Goal: Information Seeking & Learning: Compare options

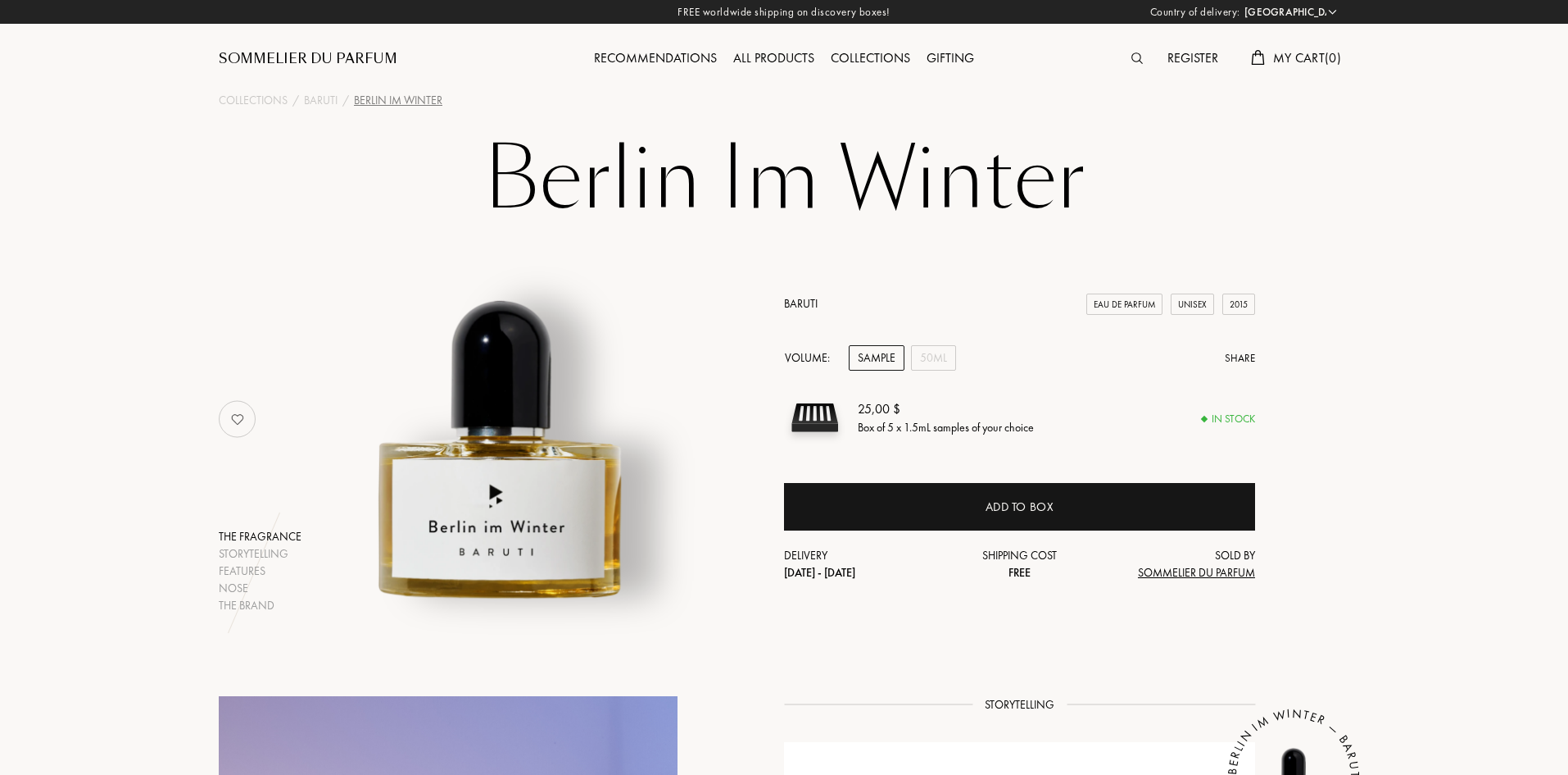
select select "US"
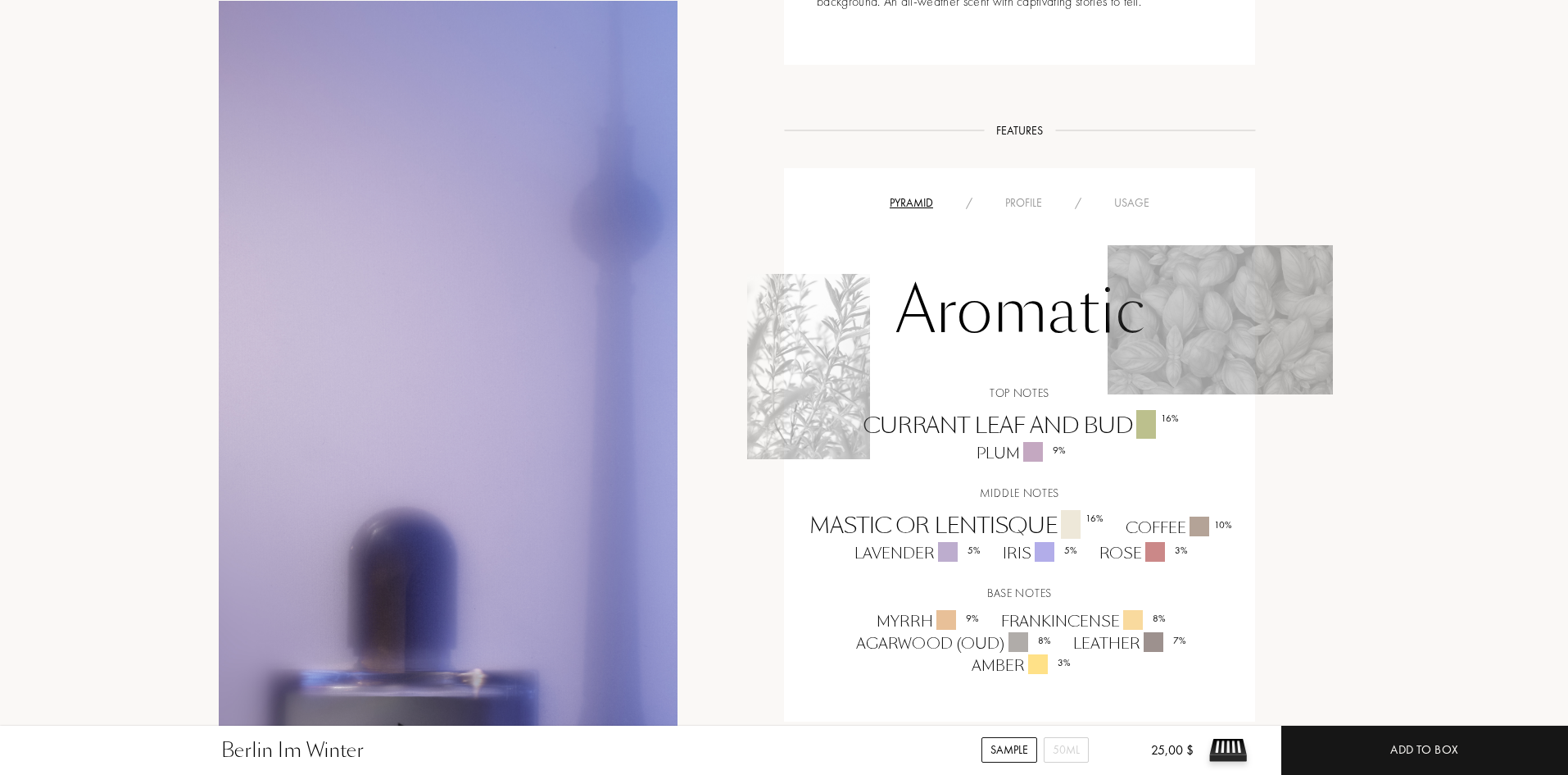
scroll to position [984, 0]
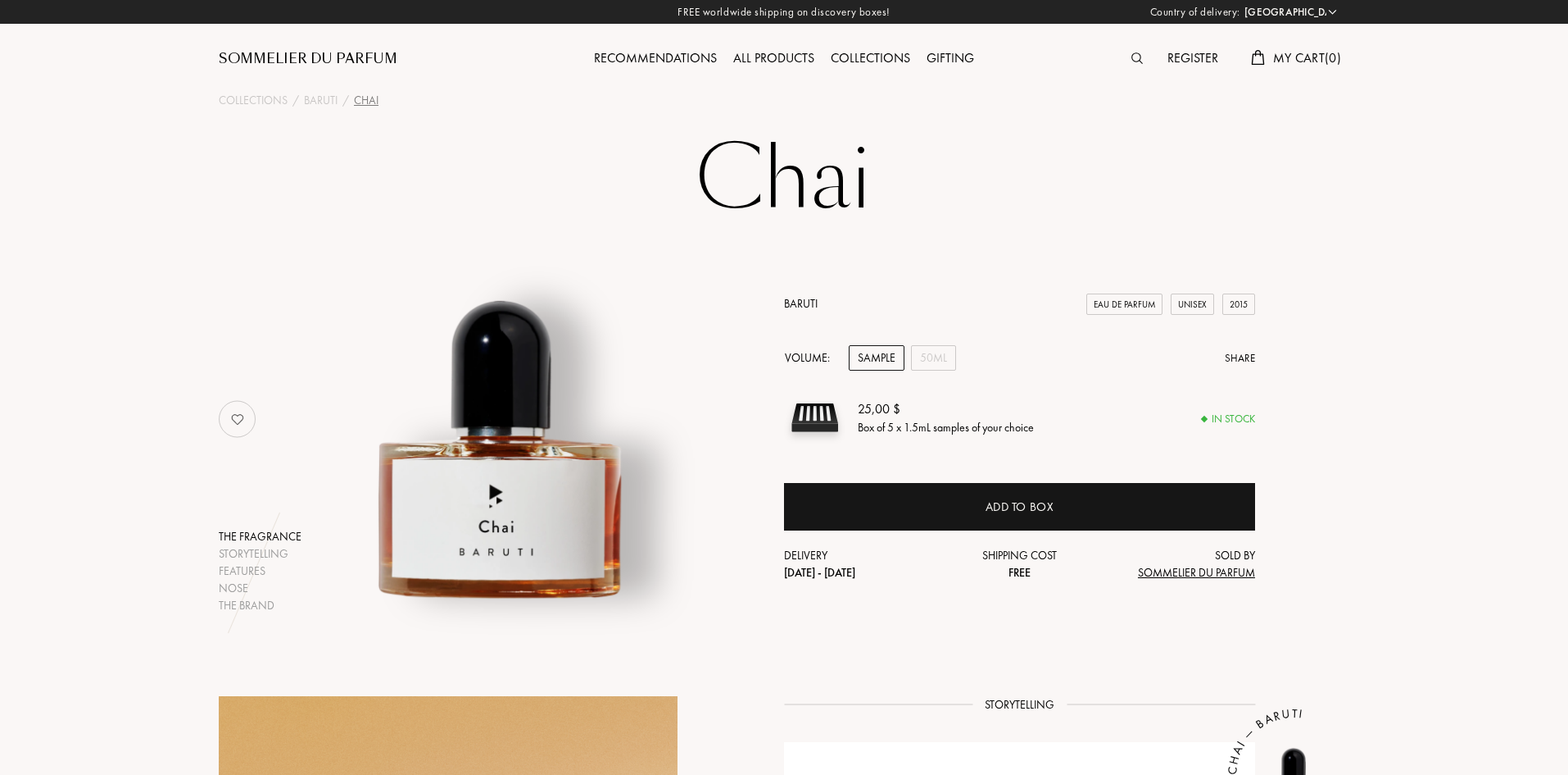
select select "US"
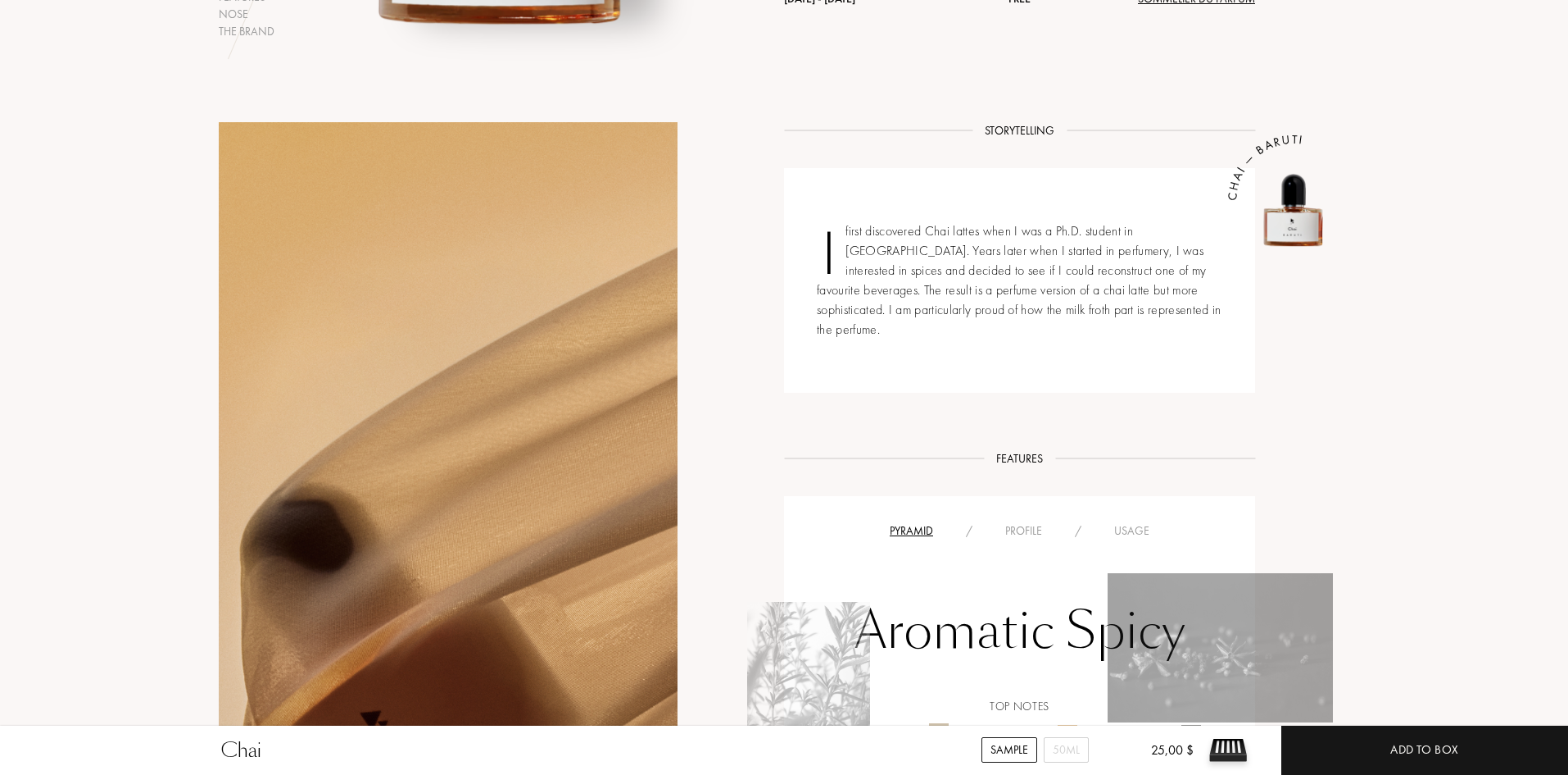
scroll to position [902, 0]
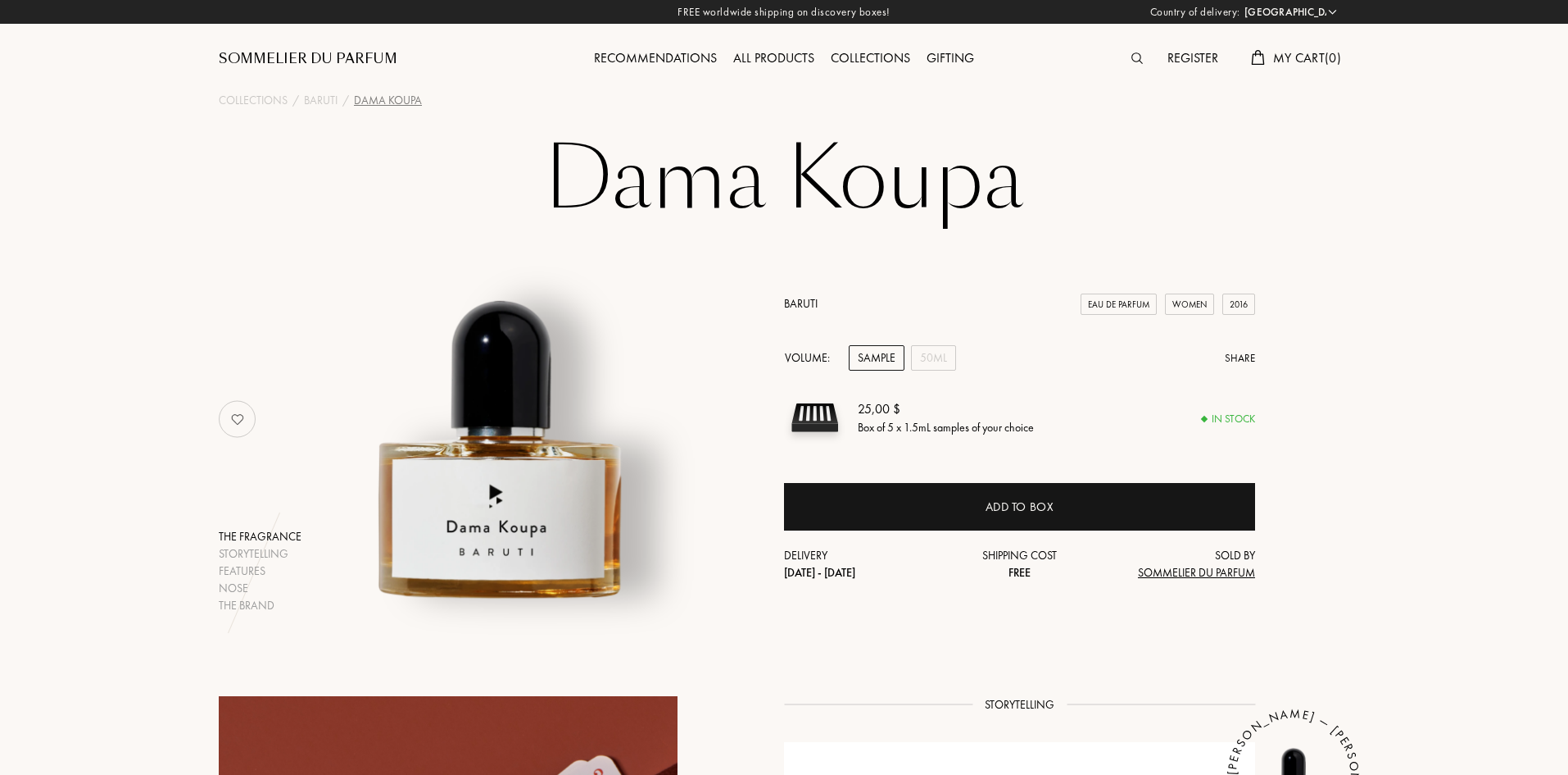
select select "US"
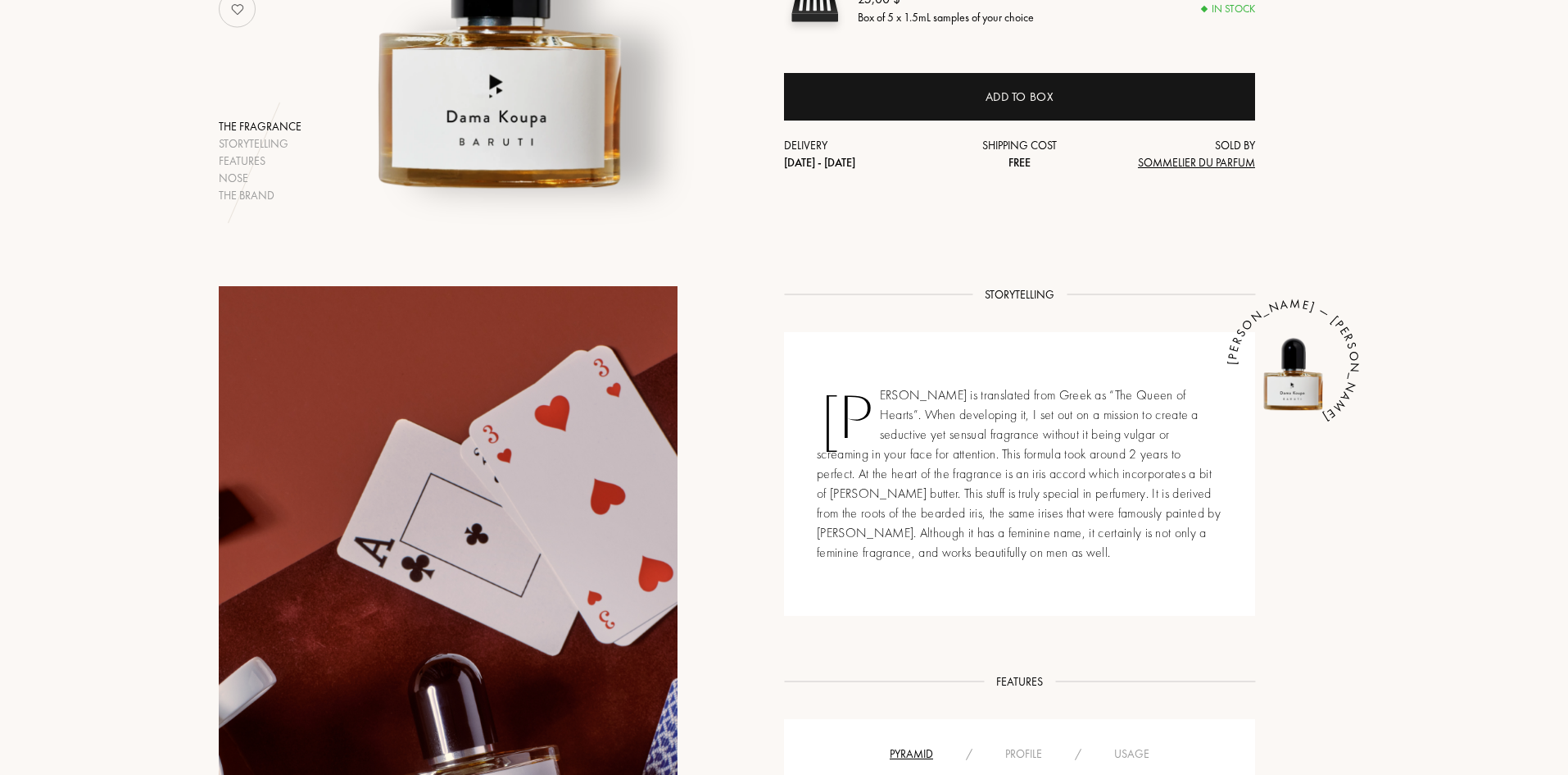
scroll to position [737, 0]
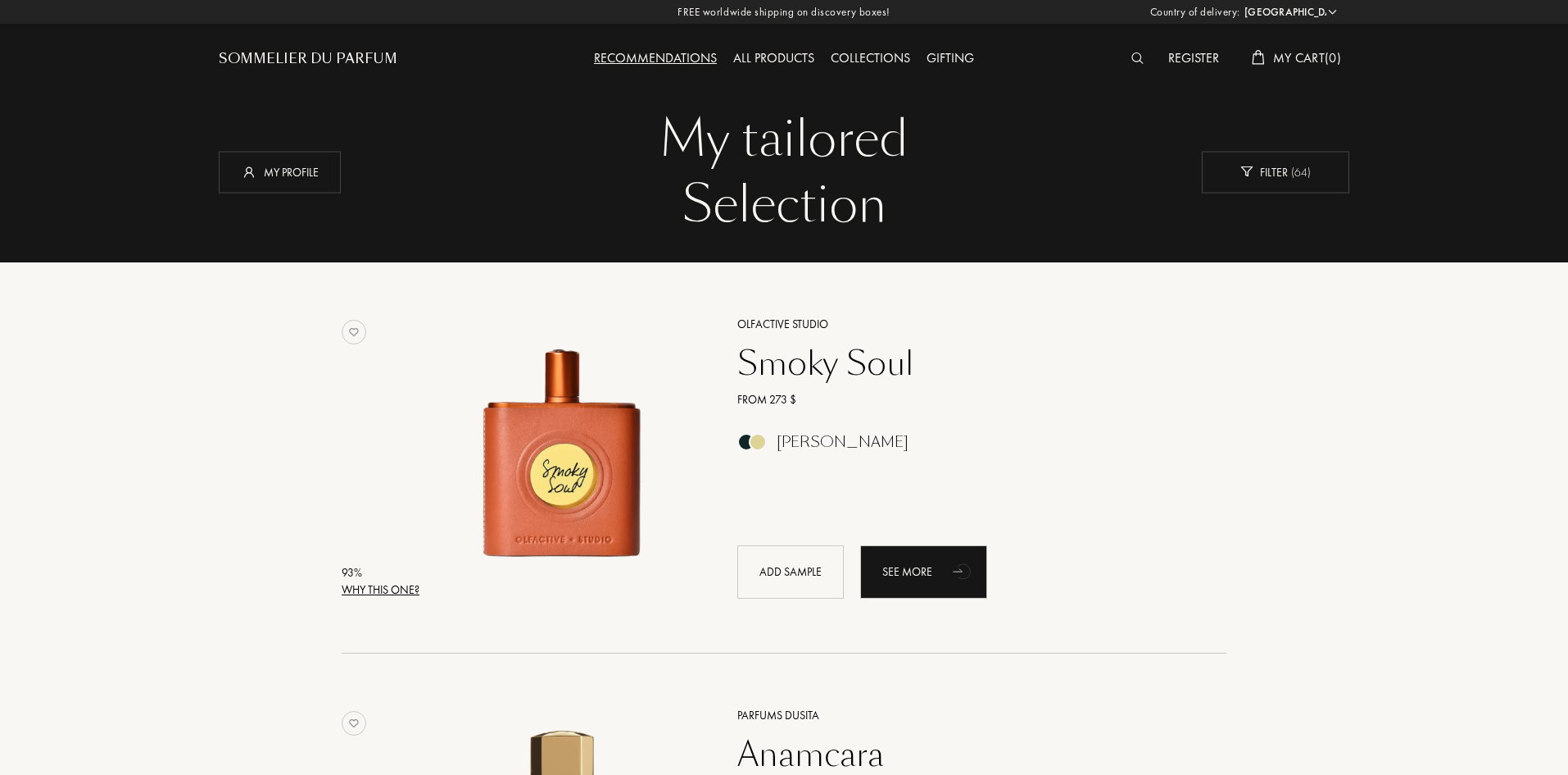
select select "US"
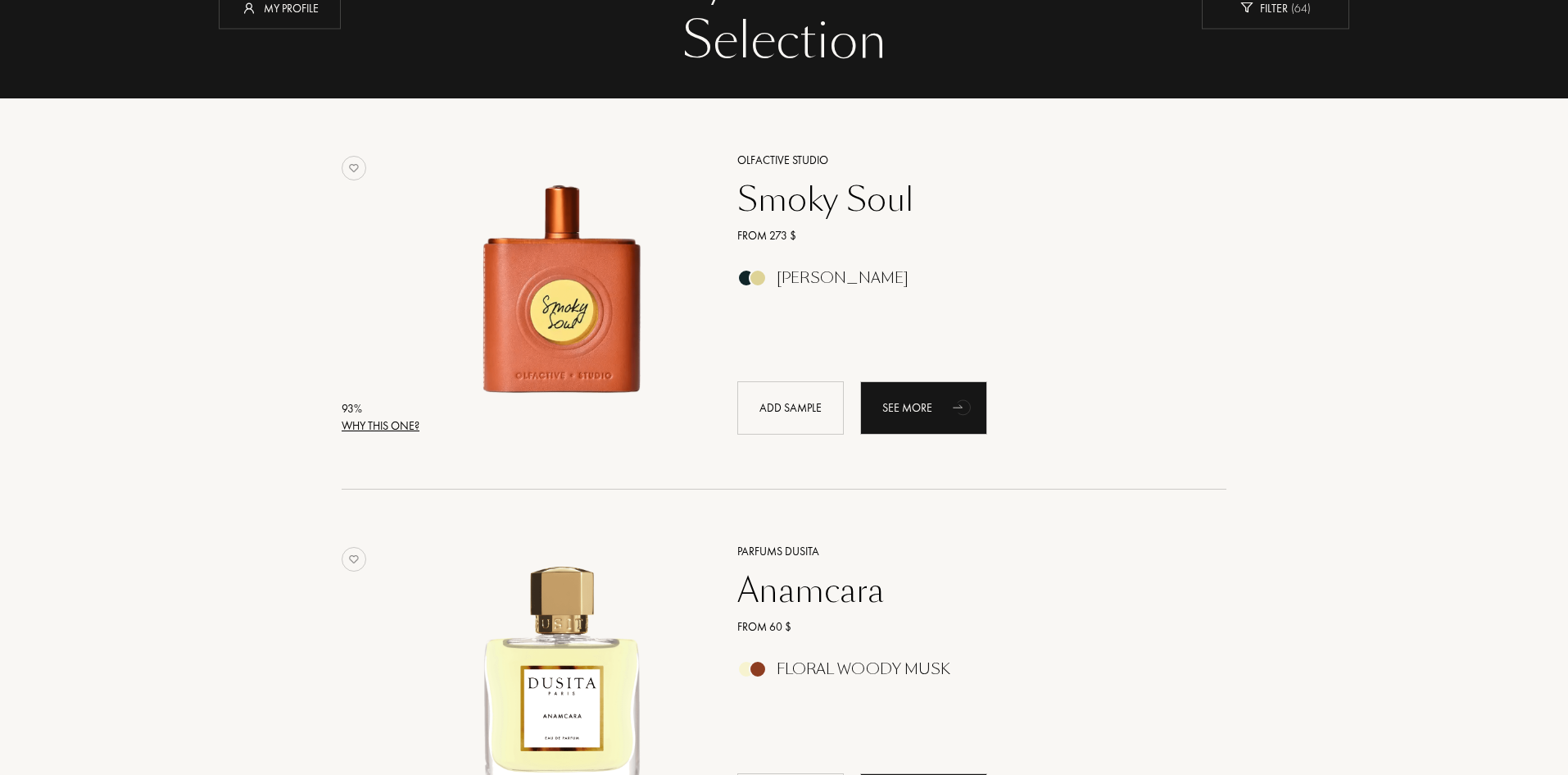
click at [361, 429] on div "Why this one?" at bounding box center [380, 425] width 78 height 17
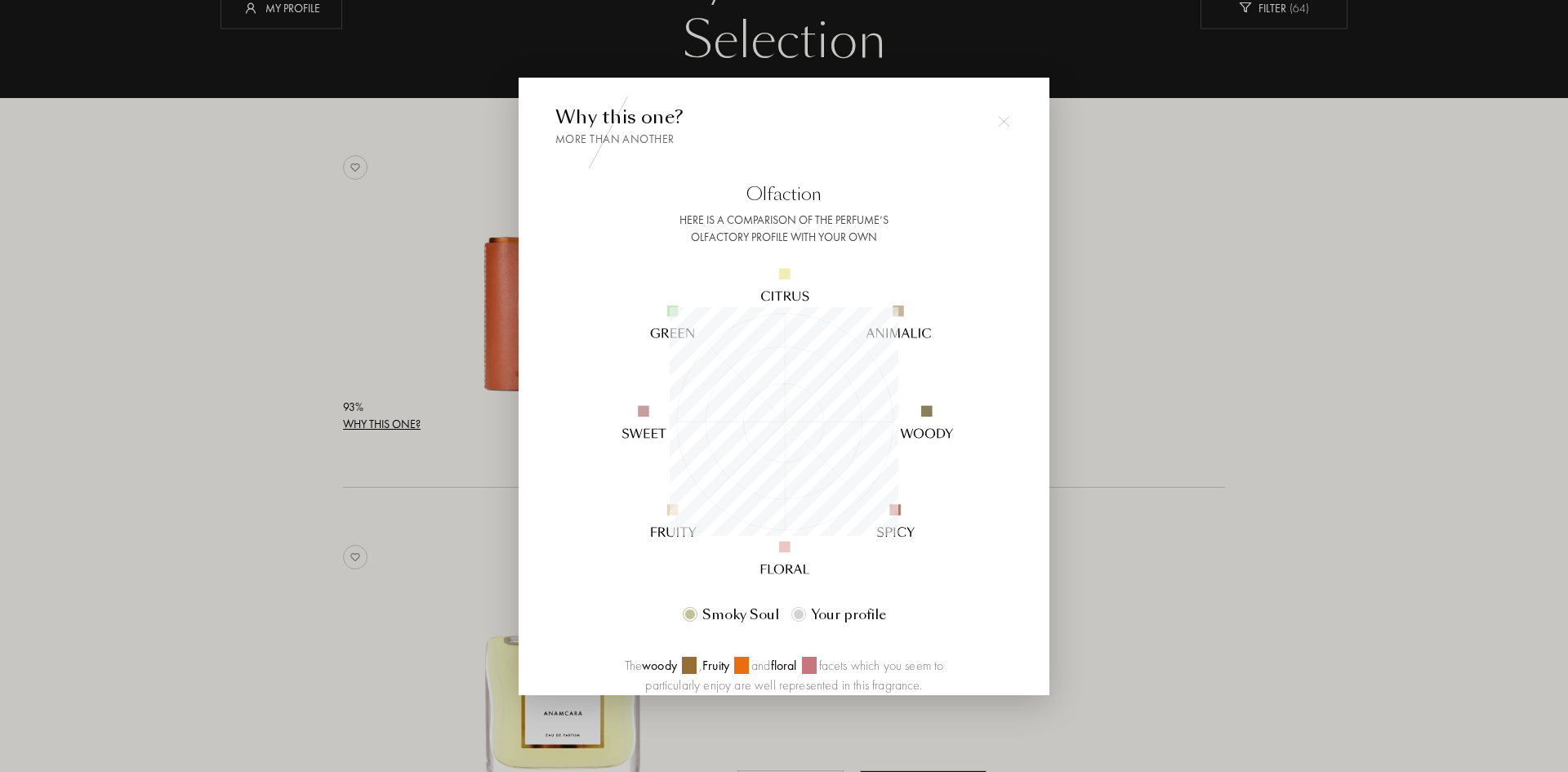
scroll to position [228, 228]
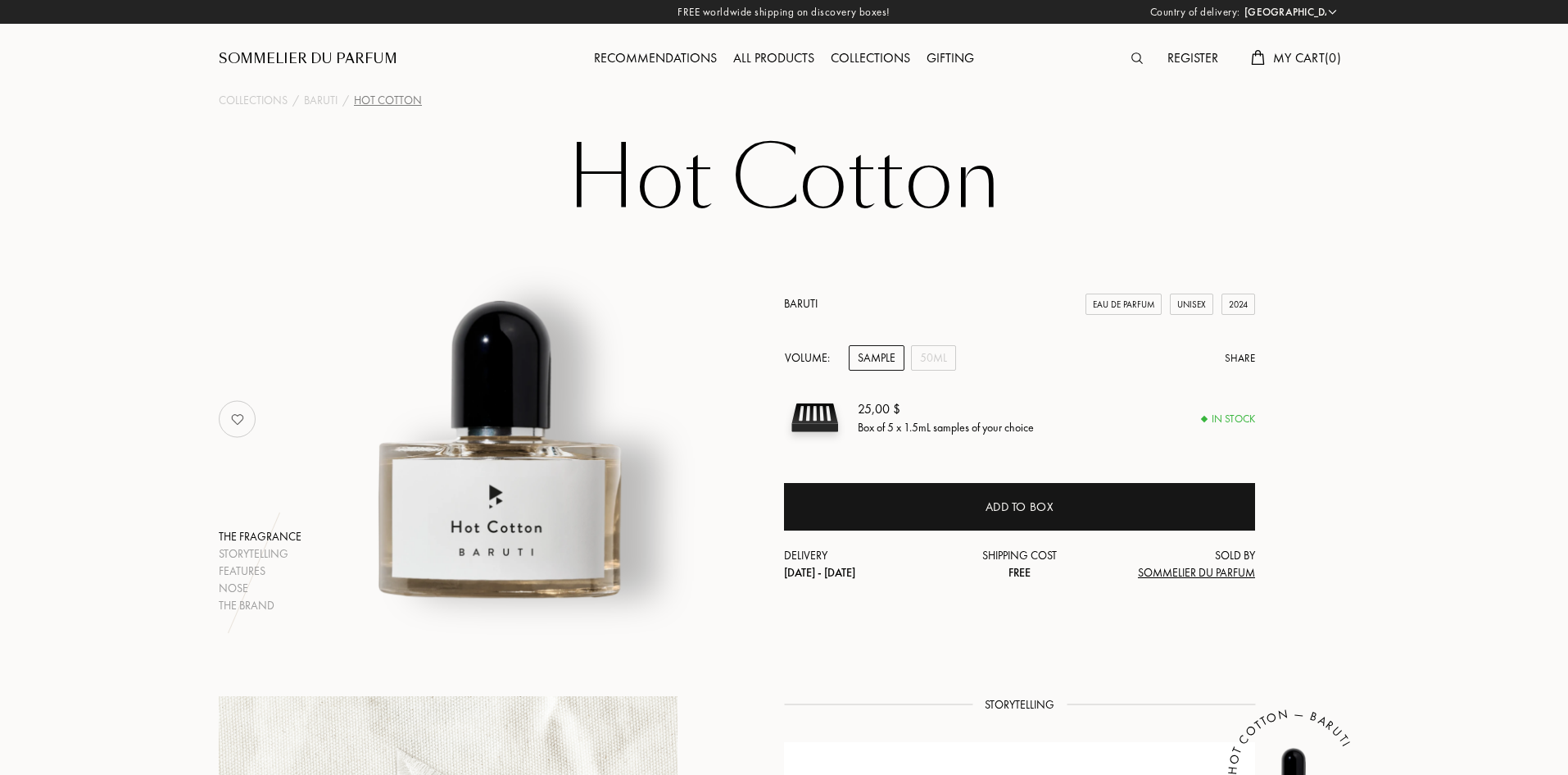
select select "US"
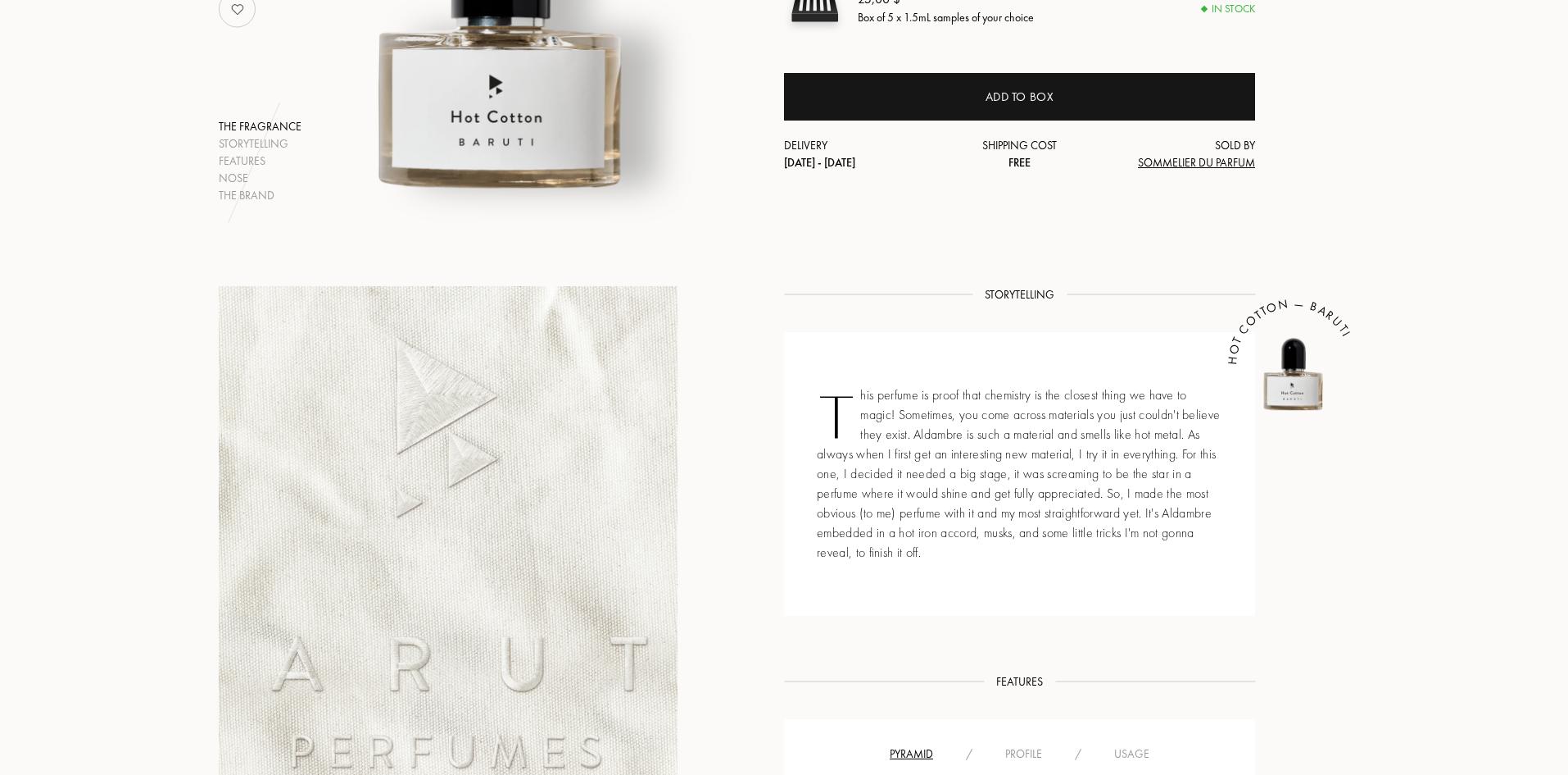
scroll to position [737, 0]
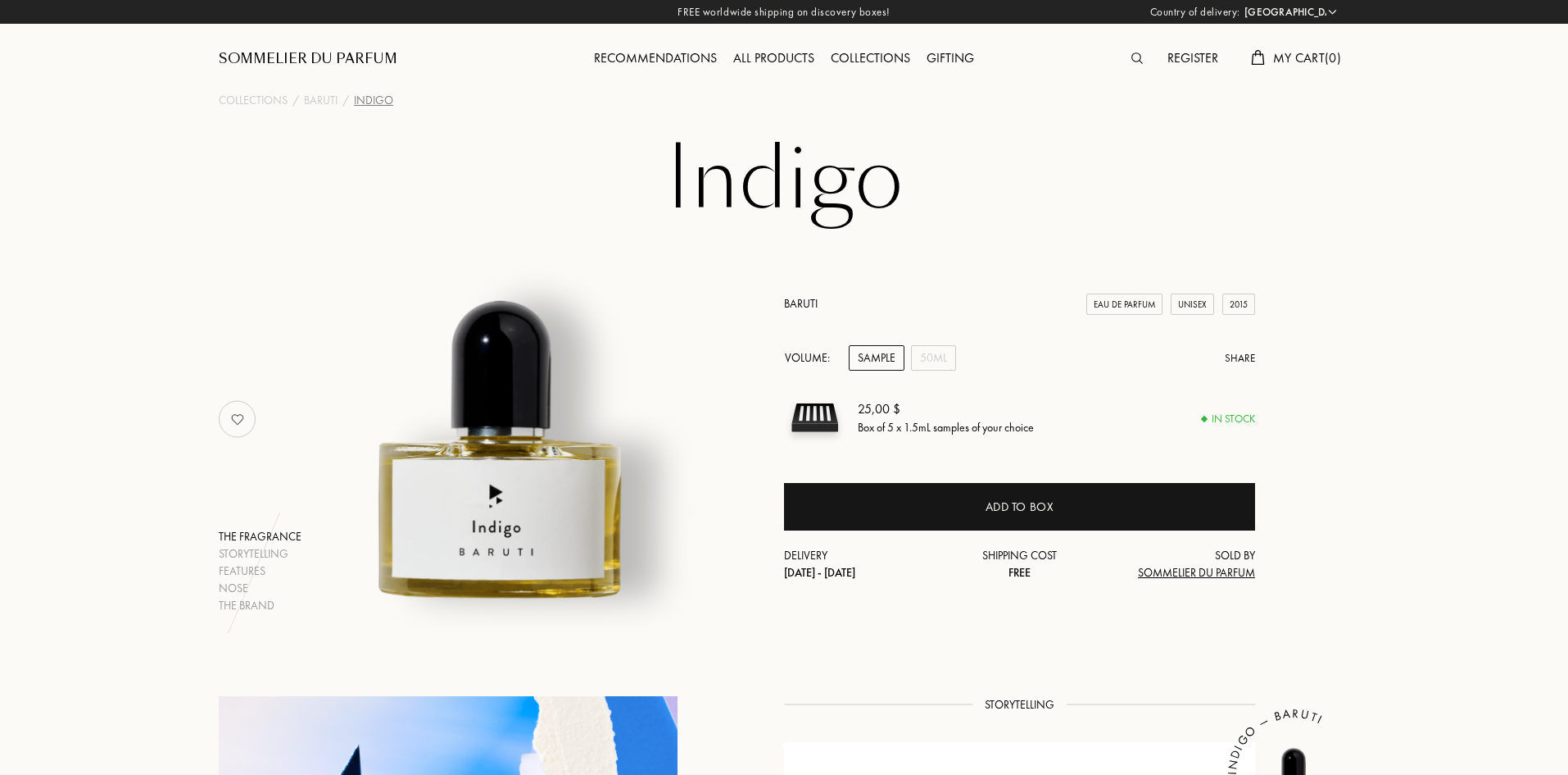
select select "US"
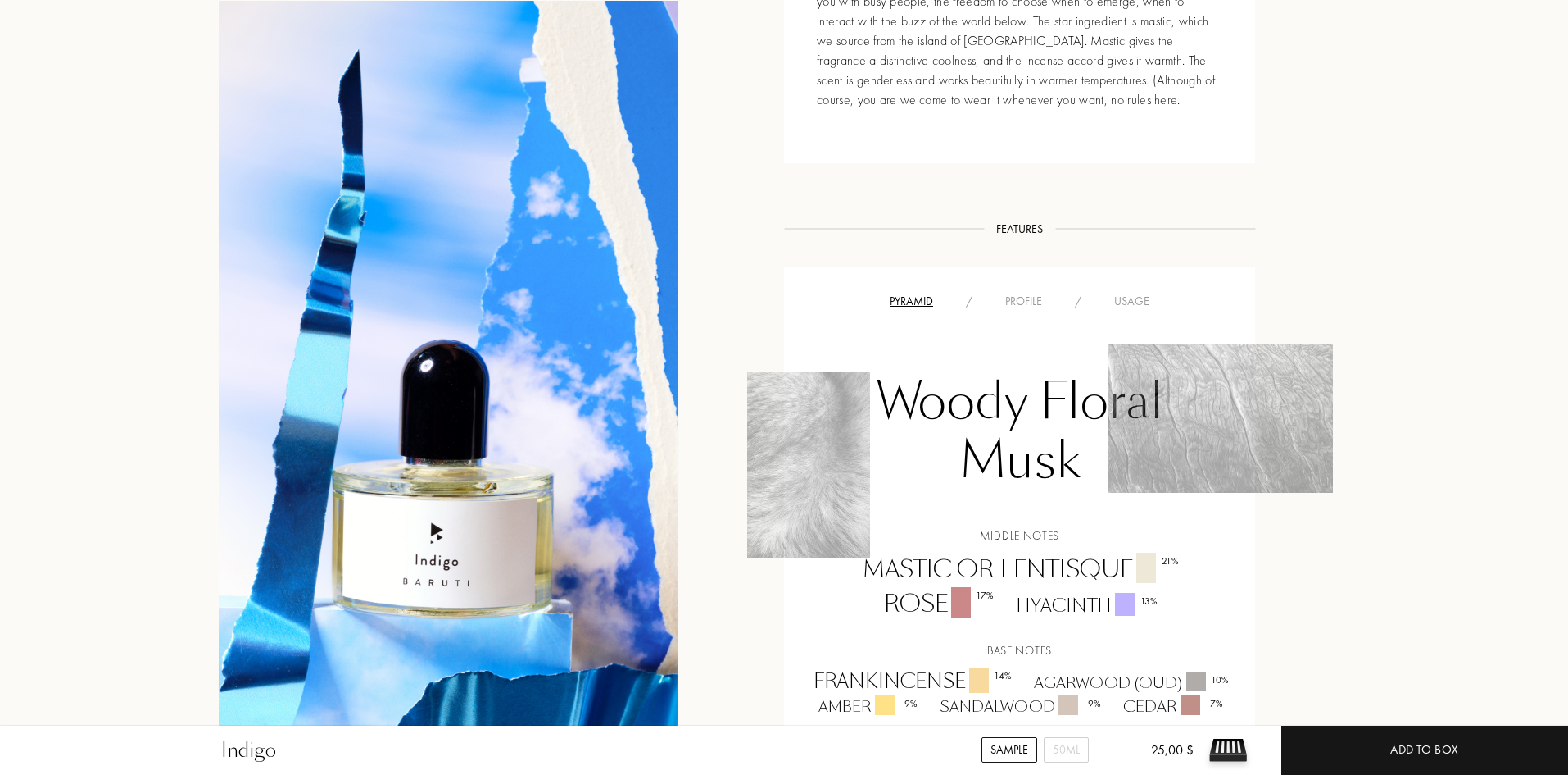
scroll to position [1147, 0]
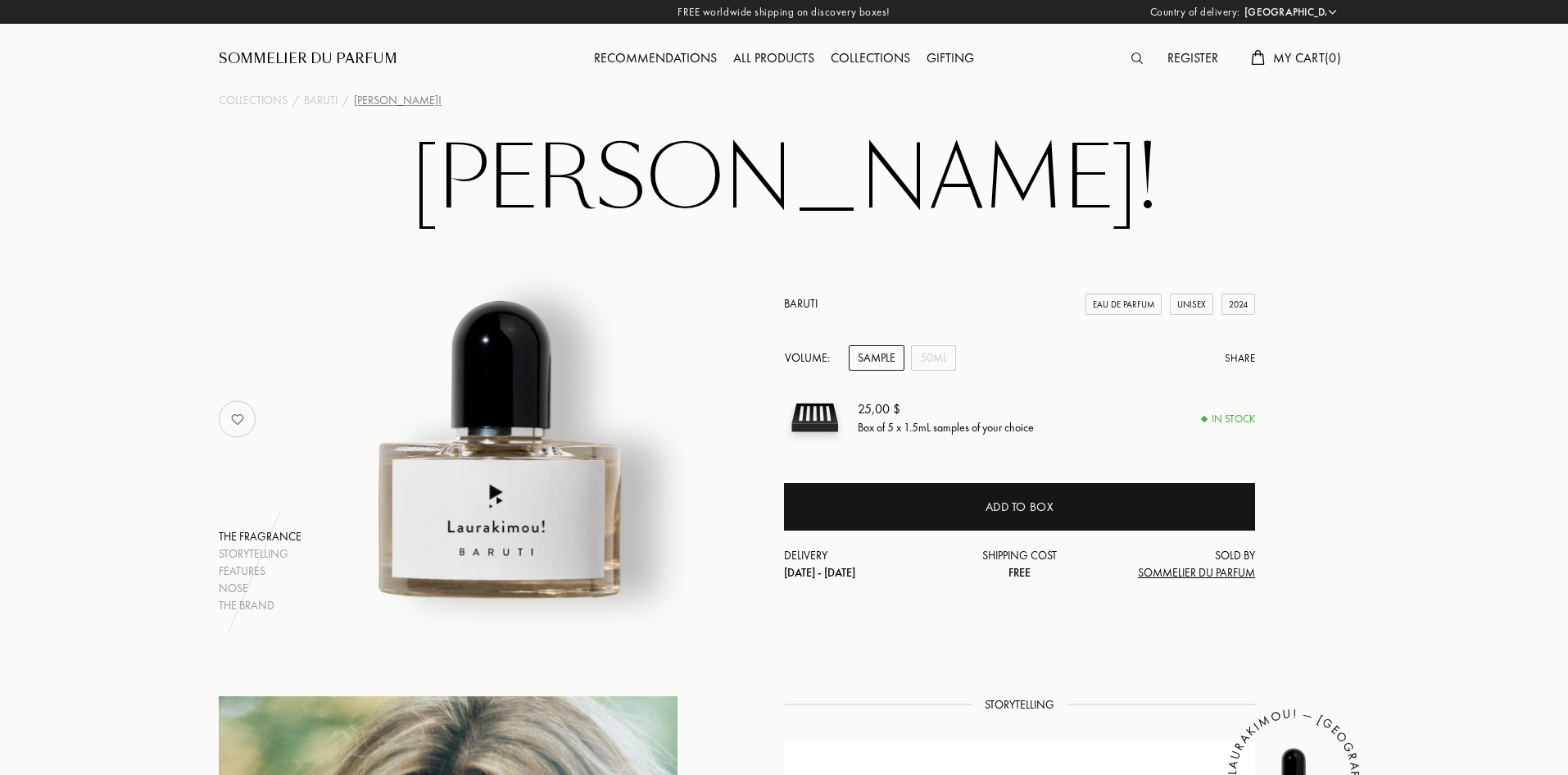
select select "US"
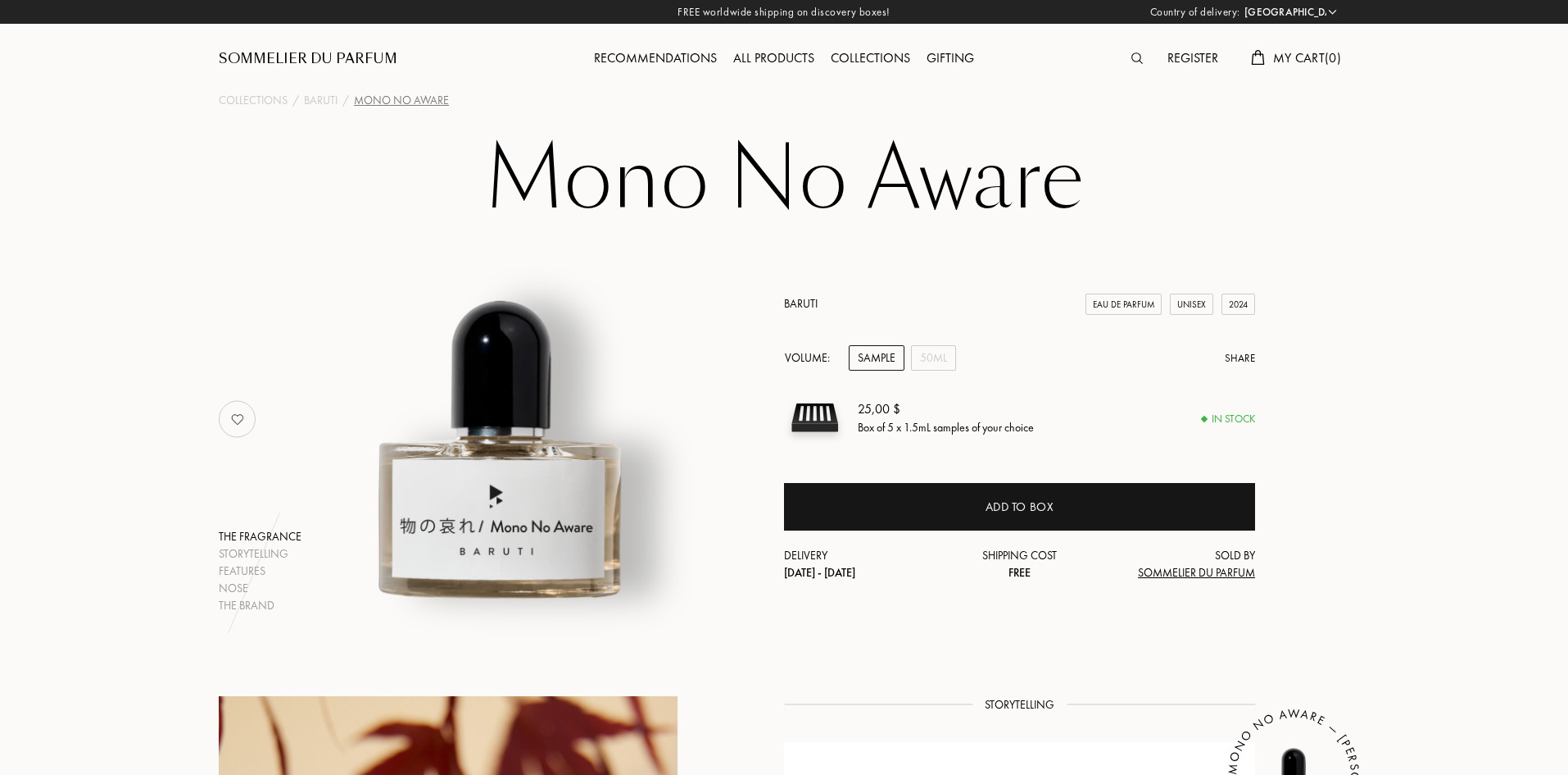
select select "US"
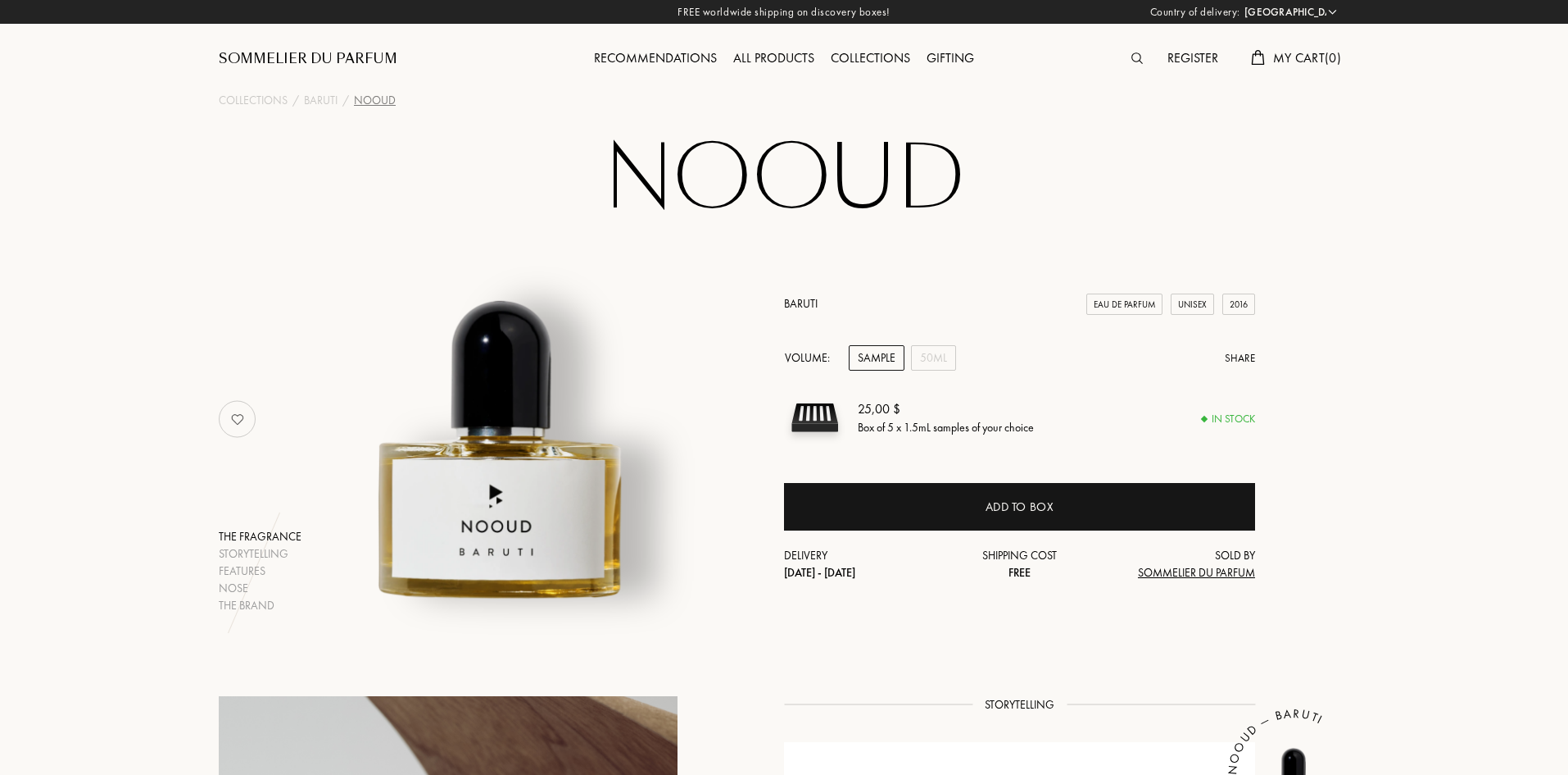
select select "US"
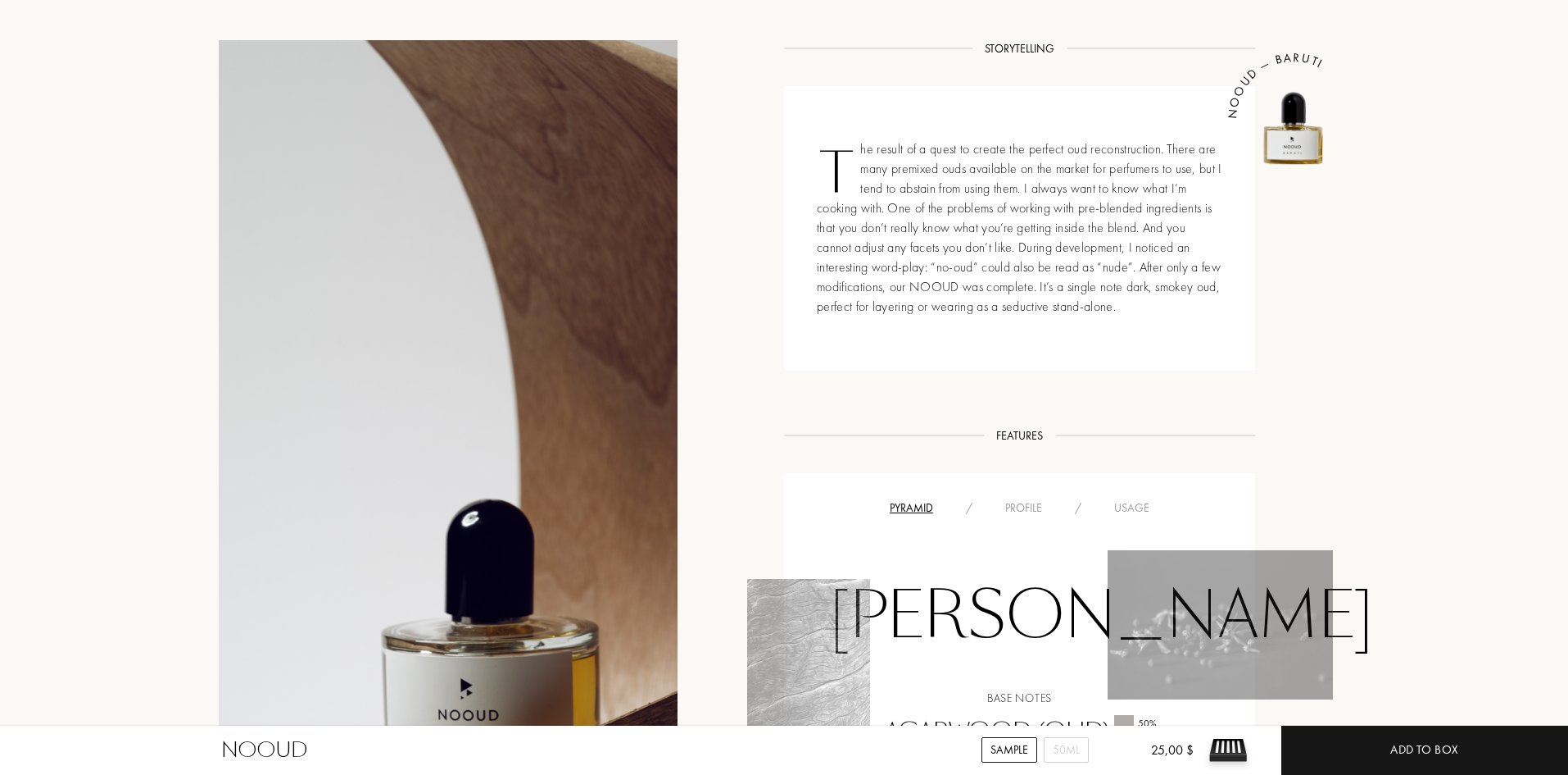
scroll to position [902, 0]
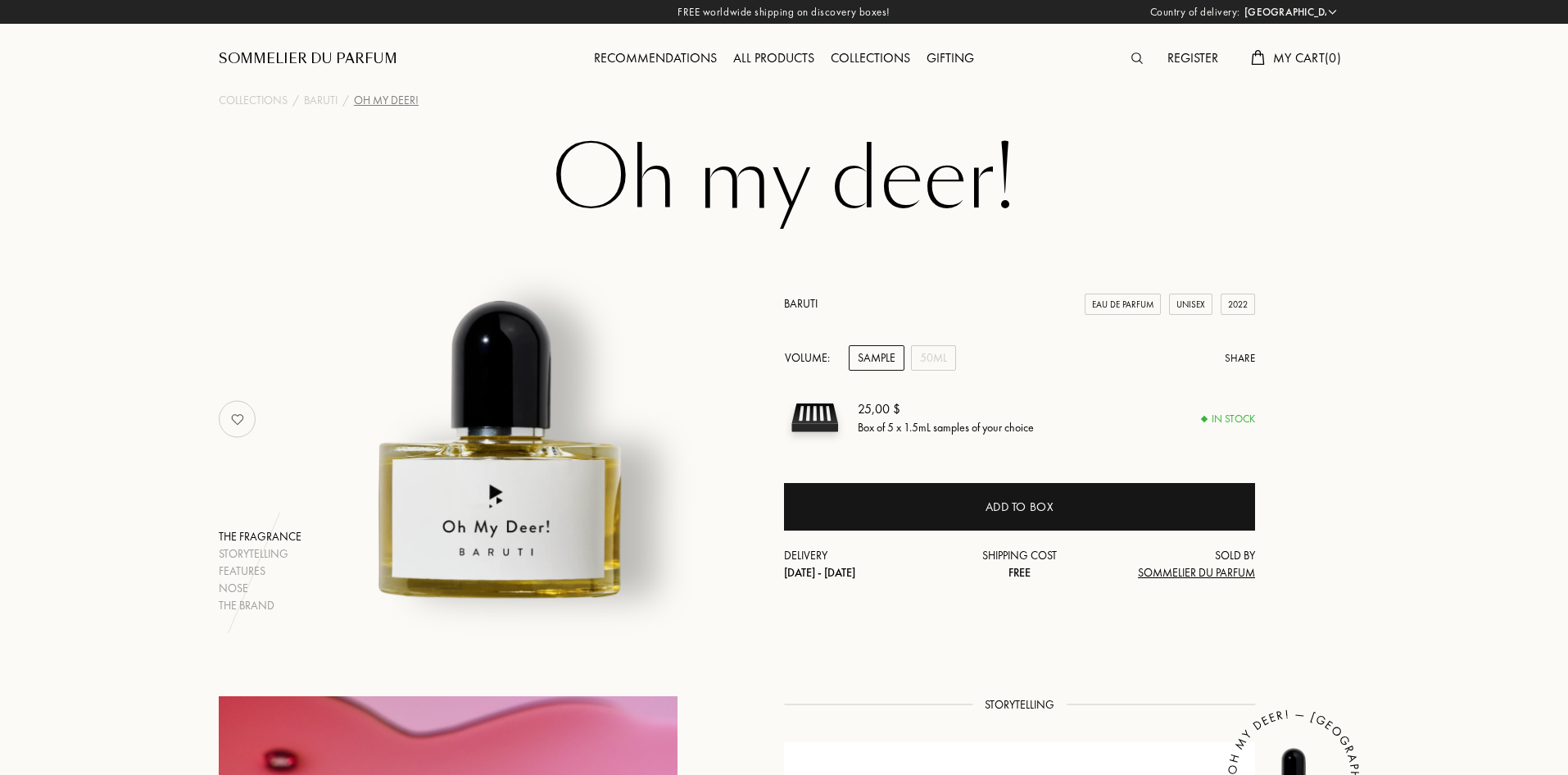
select select "US"
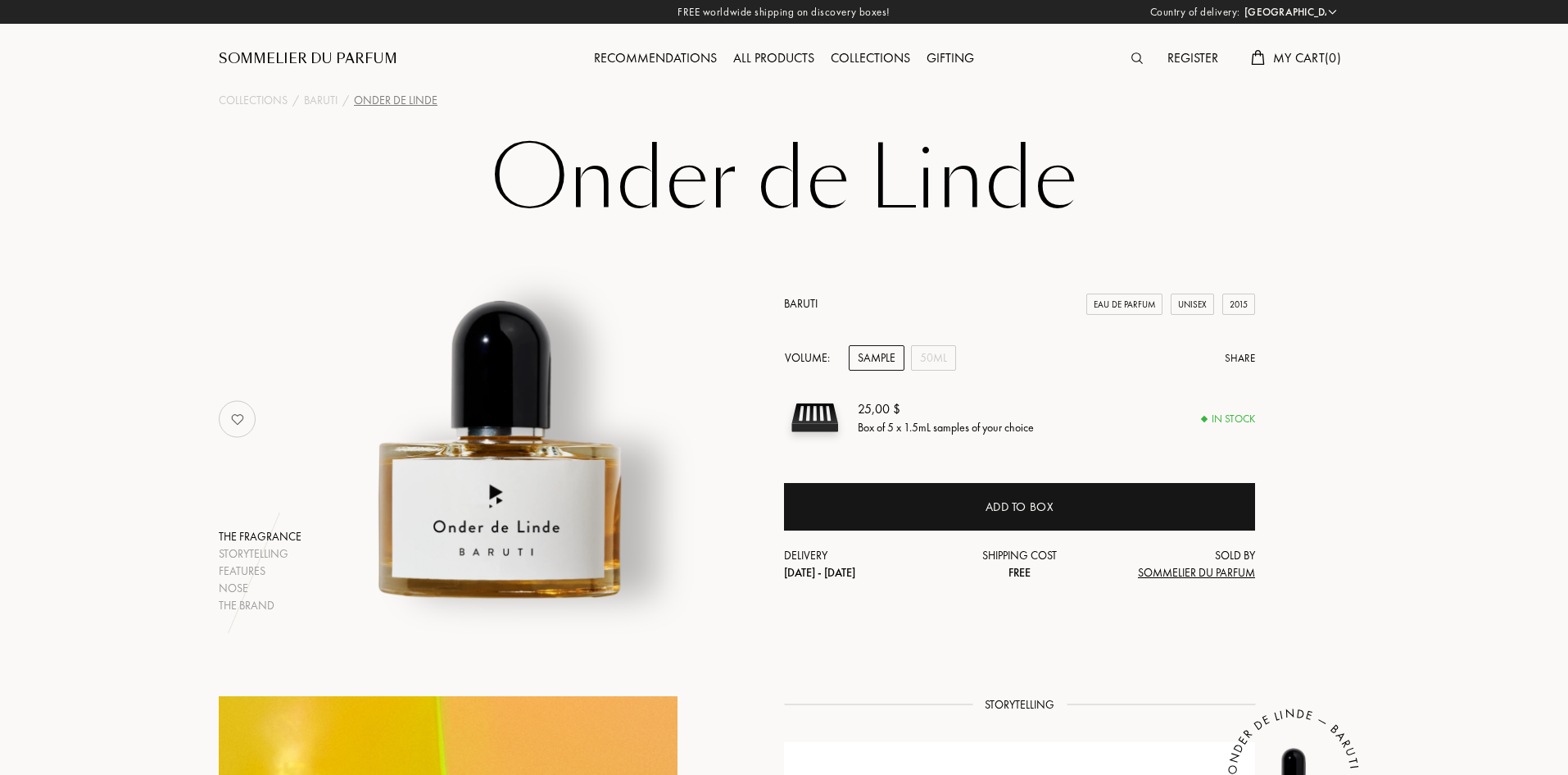
select select "US"
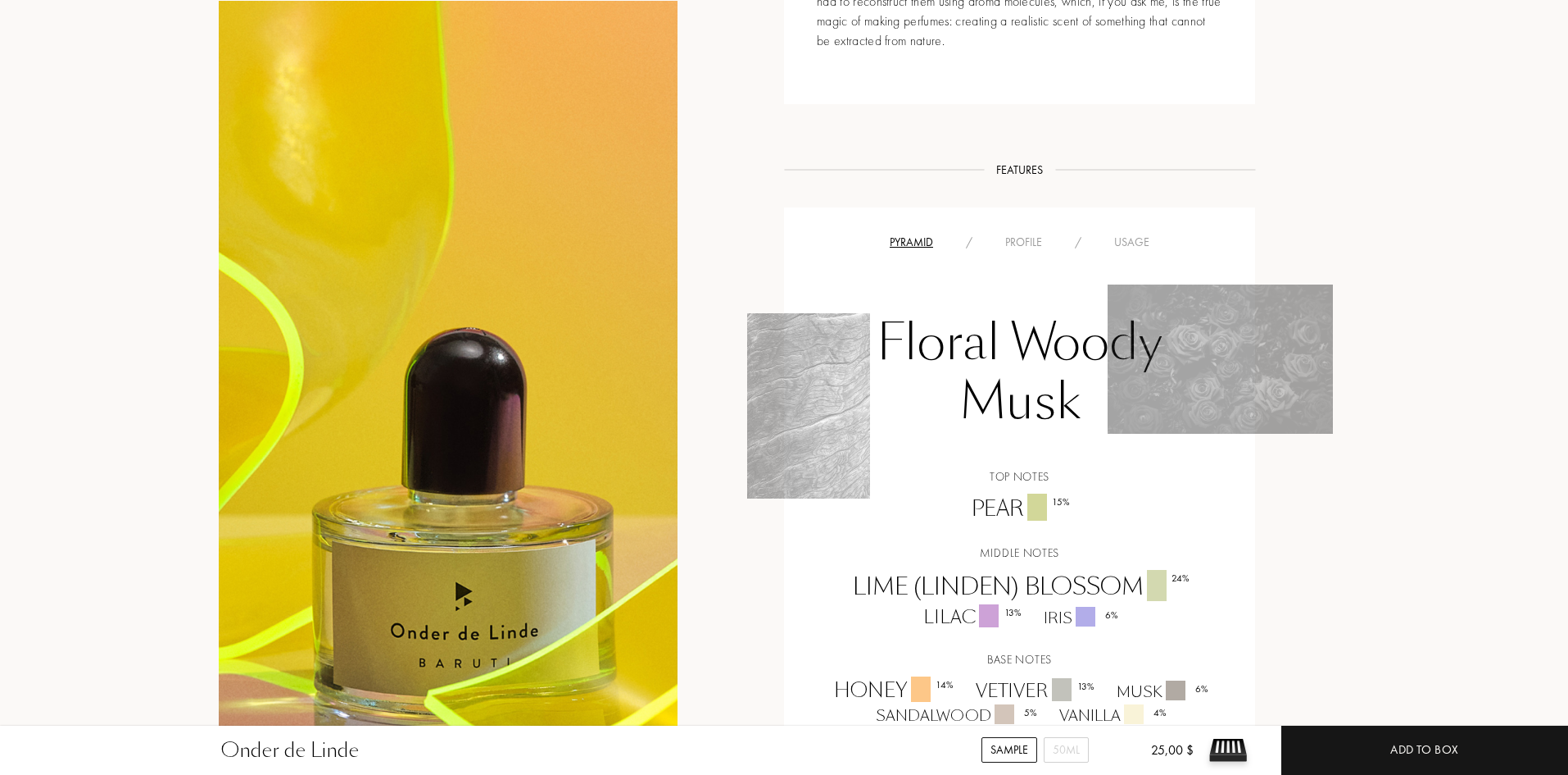
scroll to position [574, 0]
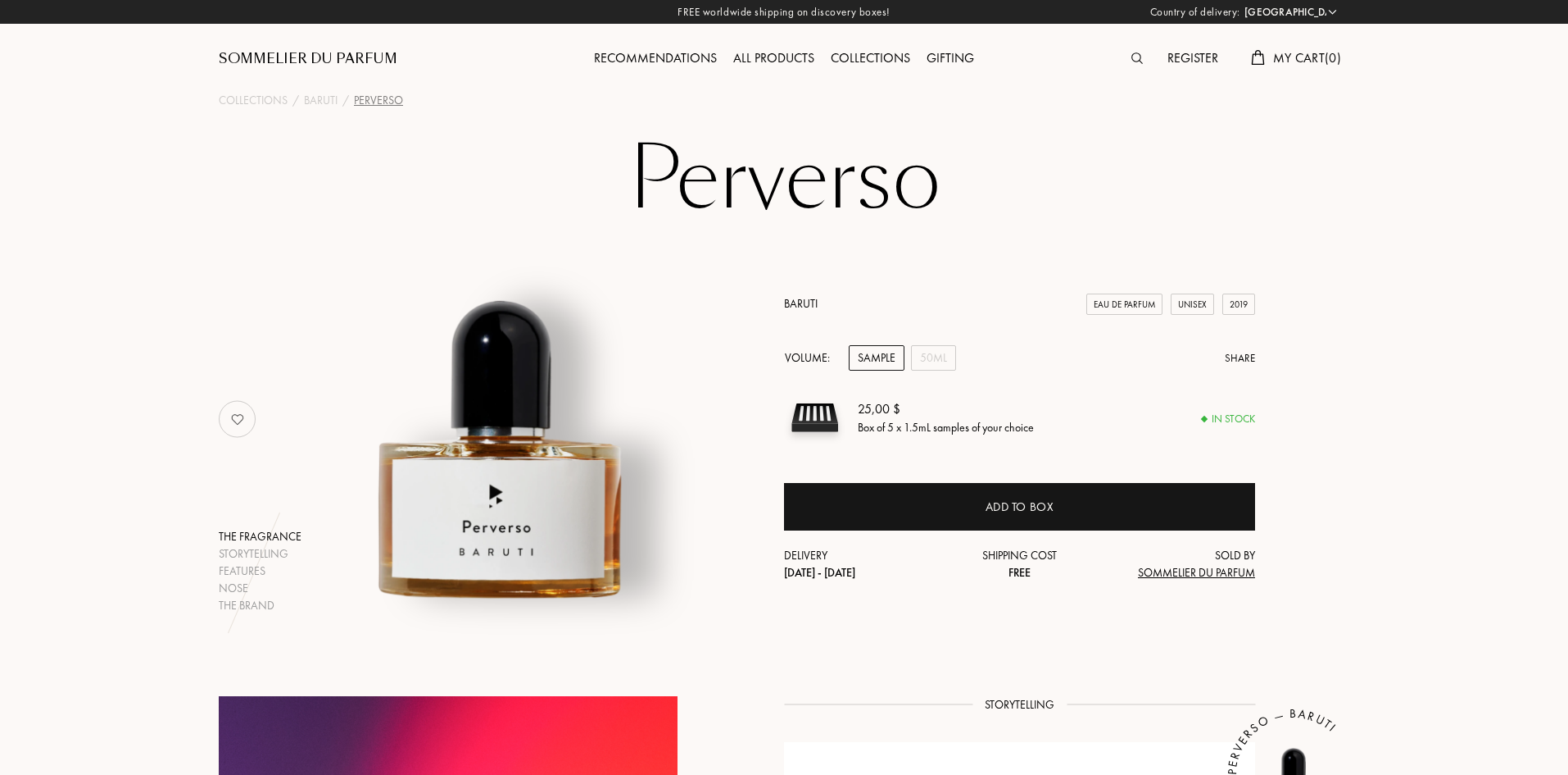
select select "US"
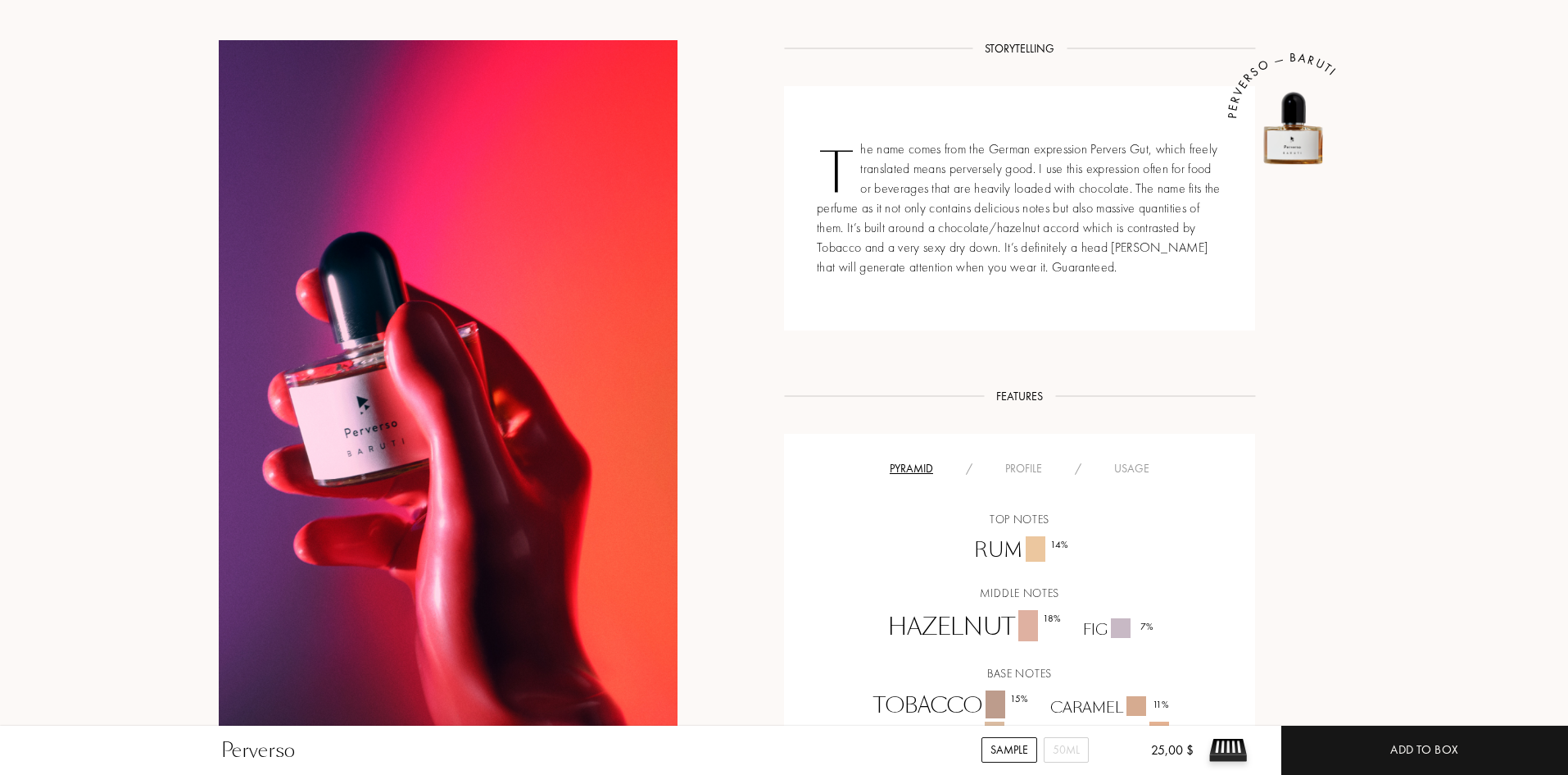
scroll to position [820, 0]
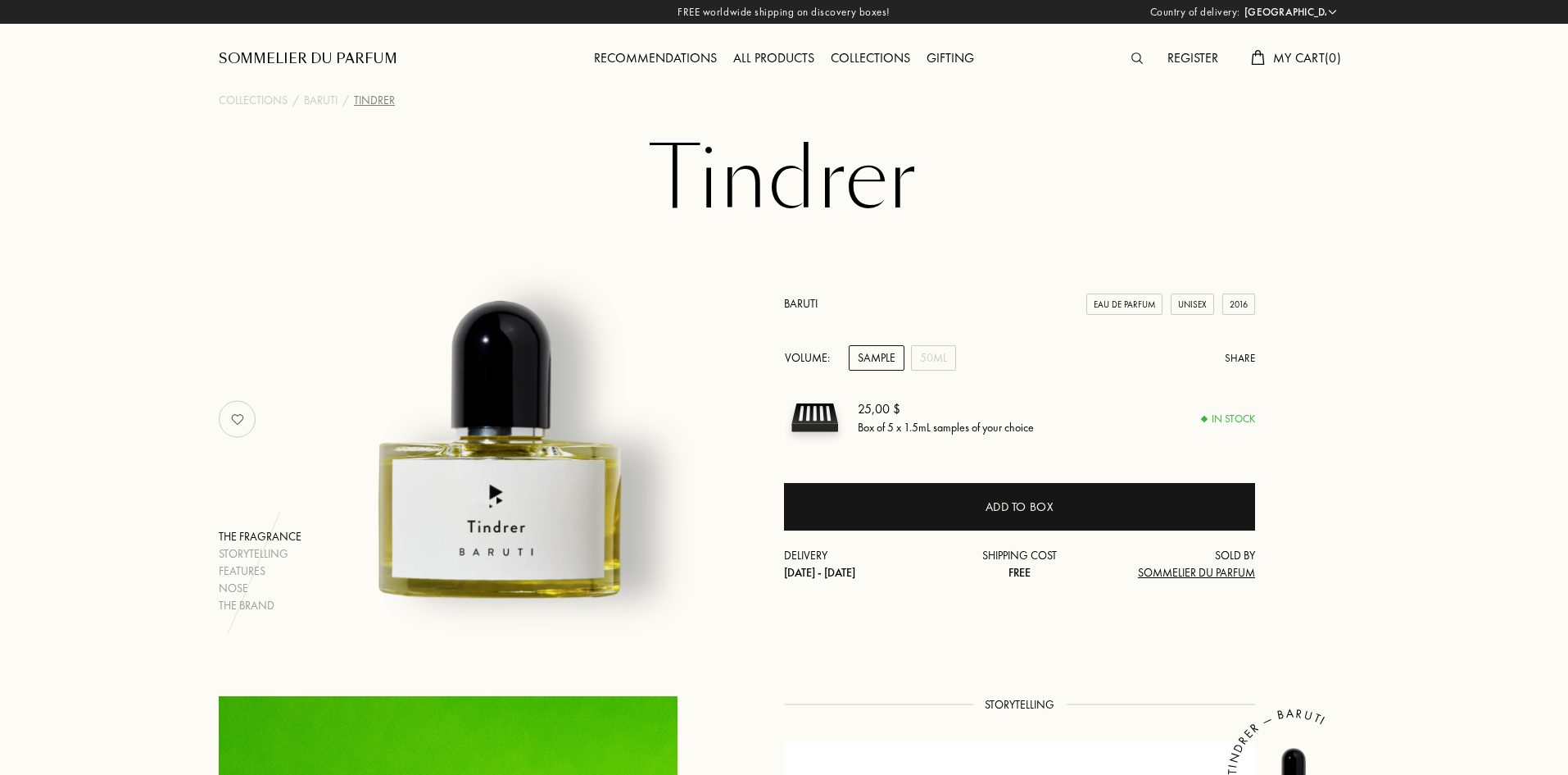
select select "US"
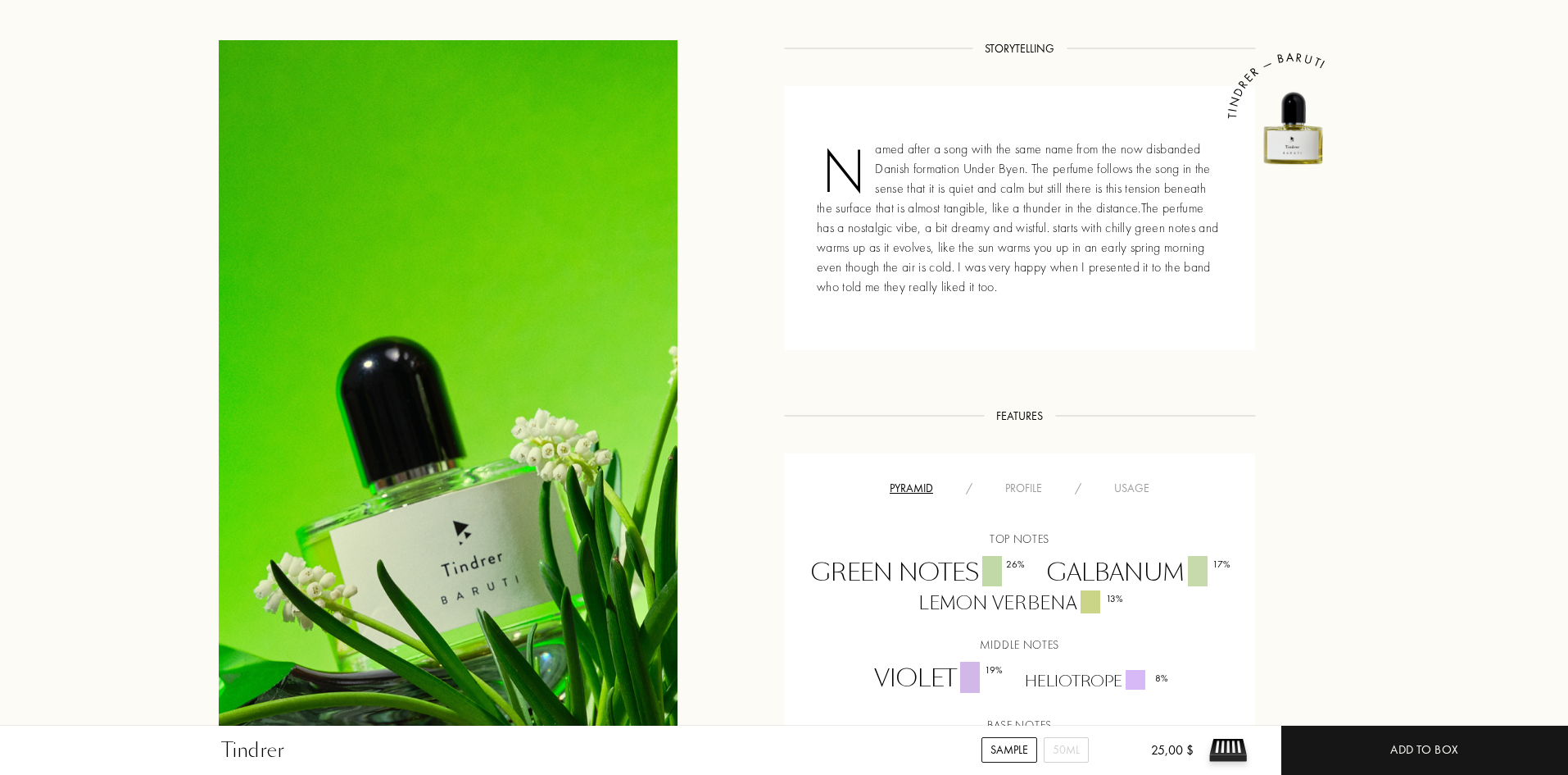
scroll to position [902, 0]
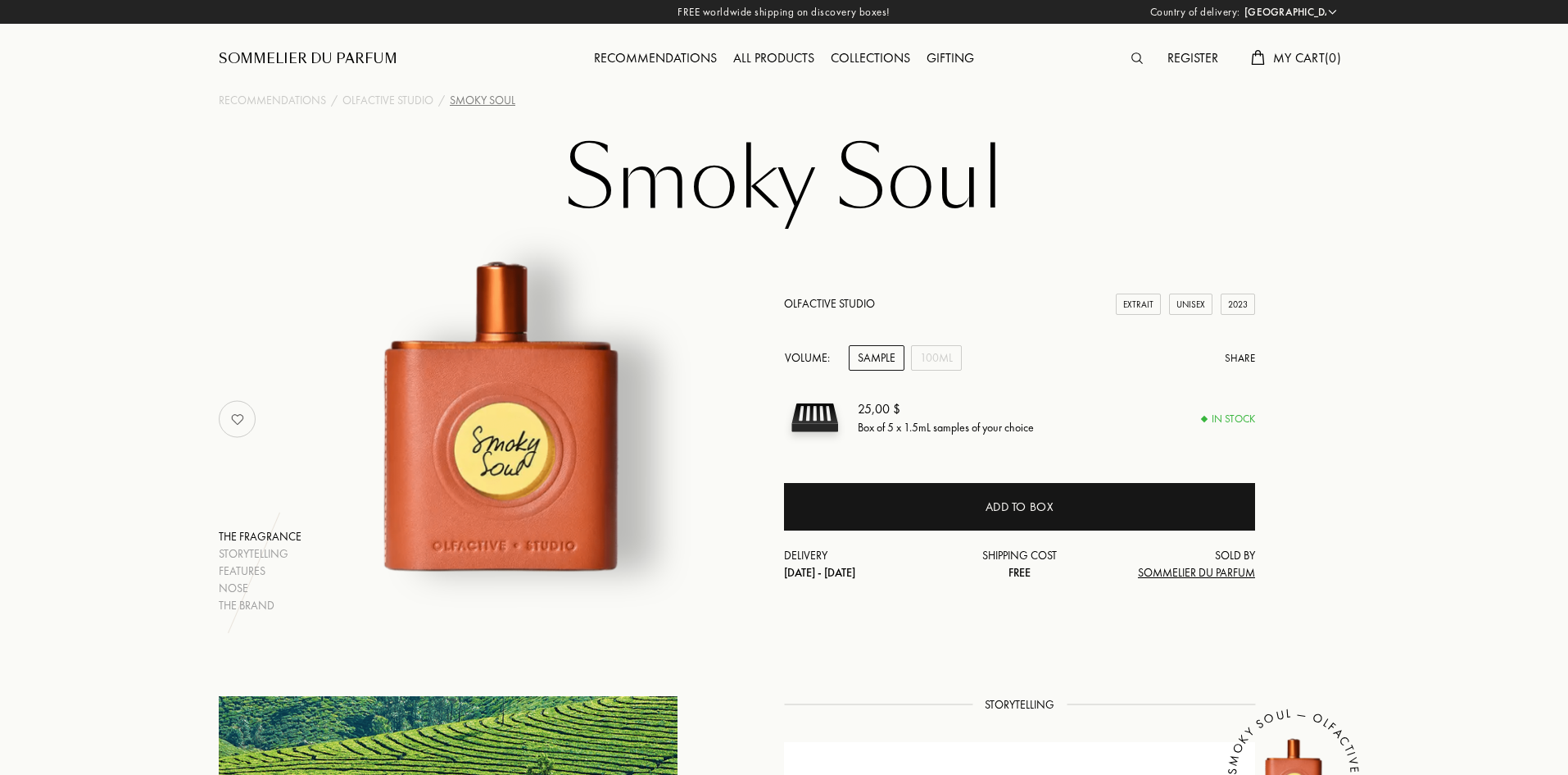
select select "US"
